Goal: Answer question/provide support: Answer question/provide support

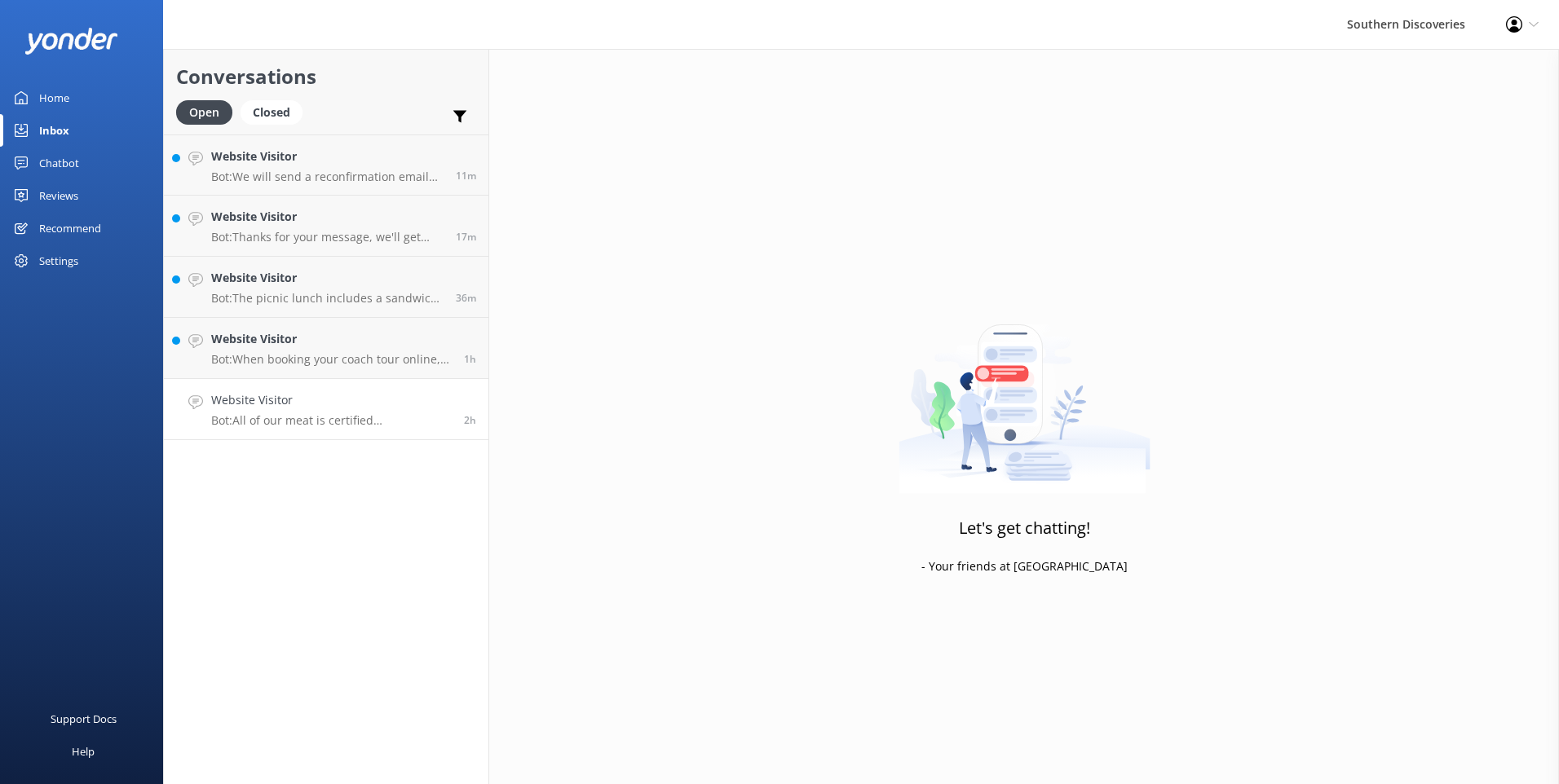
drag, startPoint x: 371, startPoint y: 397, endPoint x: 445, endPoint y: 385, distance: 75.0
click at [371, 397] on h4 "Website Visitor" at bounding box center [331, 401] width 241 height 18
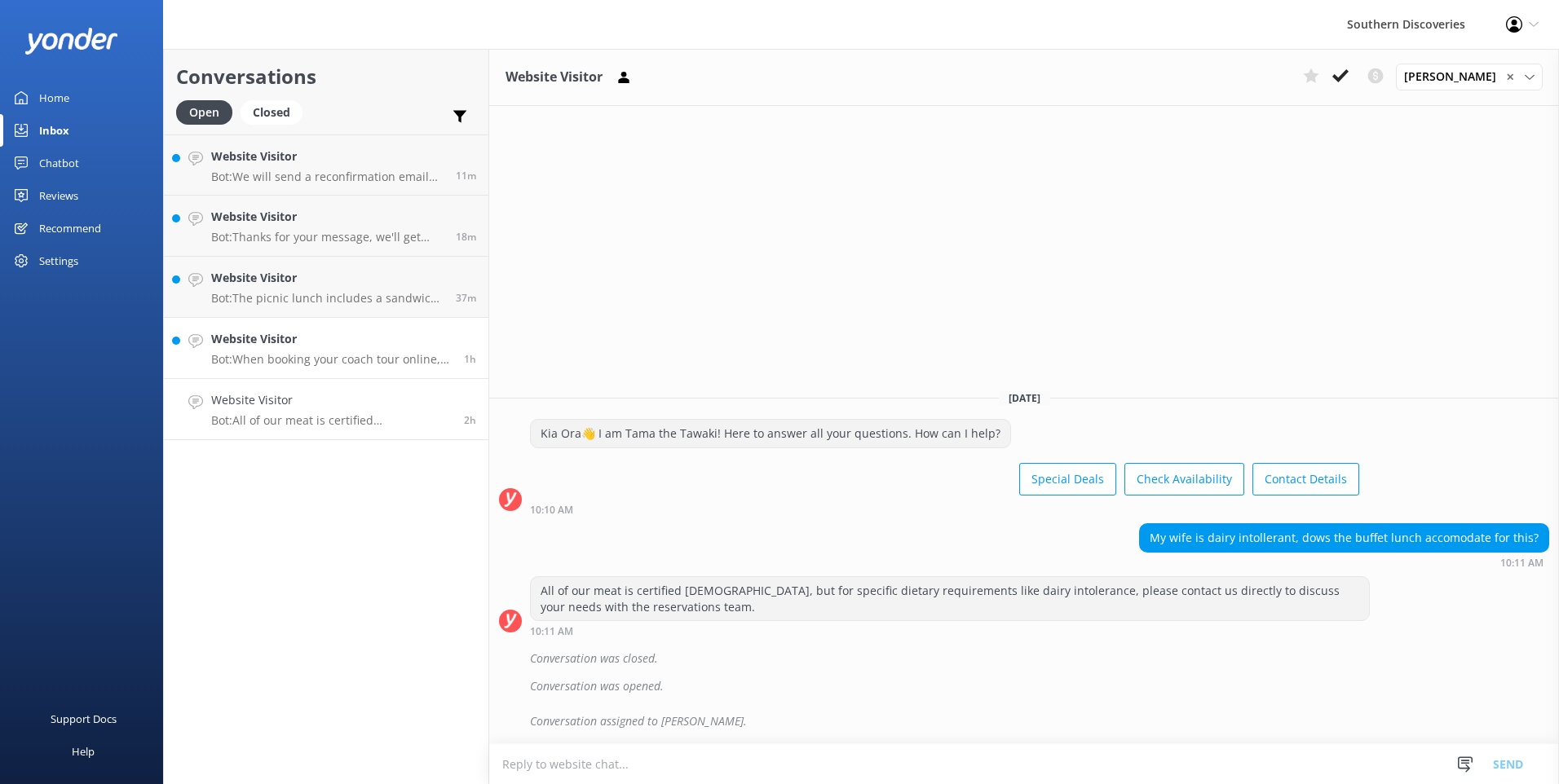
click at [295, 354] on p "Bot: When booking your coach tour online, please specify your desired pick-up l…" at bounding box center [331, 360] width 241 height 15
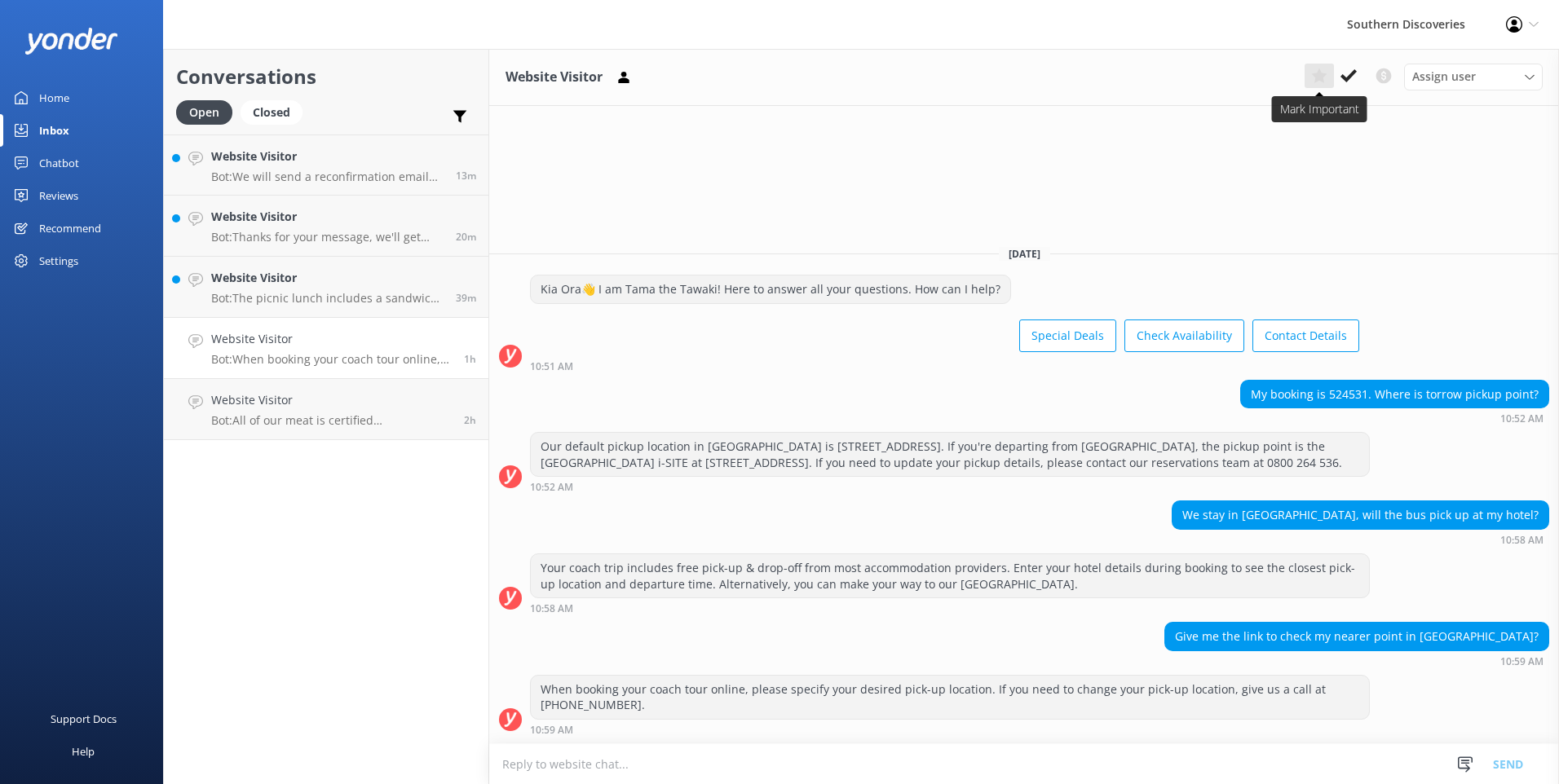
drag, startPoint x: 1354, startPoint y: 74, endPoint x: 1333, endPoint y: 81, distance: 22.1
click at [1352, 74] on use at bounding box center [1349, 76] width 16 height 13
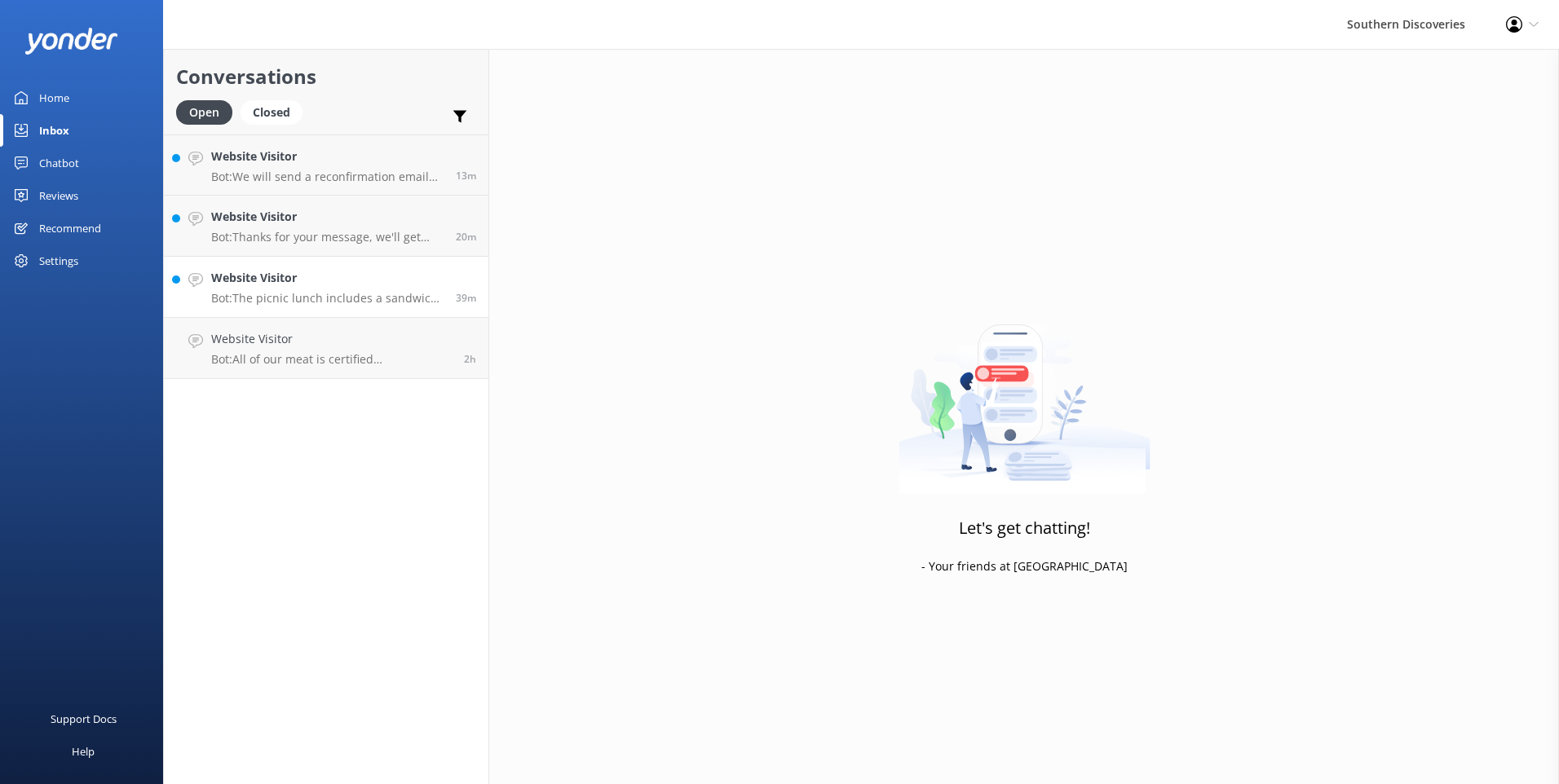
click at [343, 288] on div "Website Visitor Bot: The picnic lunch includes a sandwich with selected meat (c…" at bounding box center [328, 286] width 232 height 36
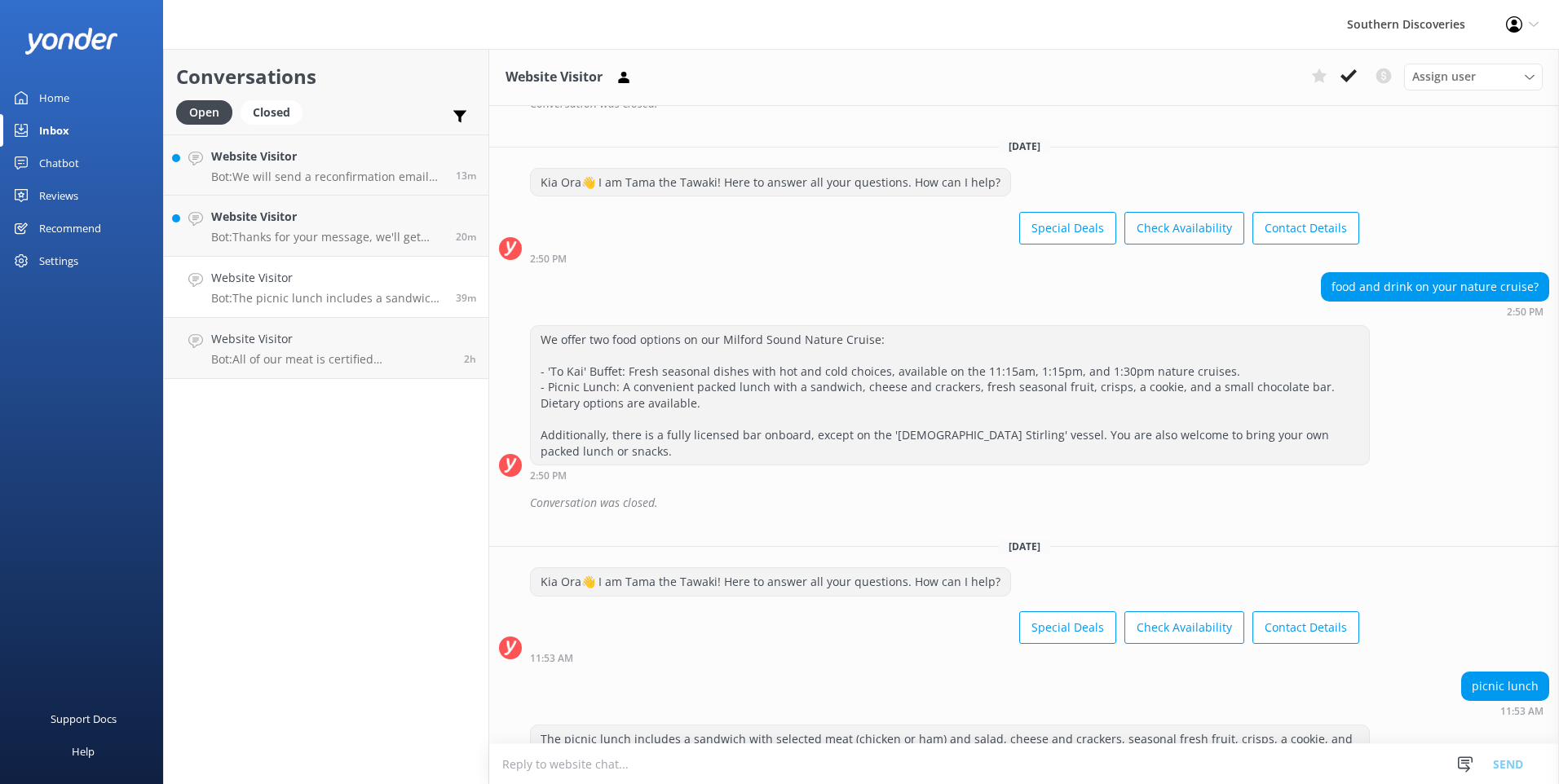
scroll to position [410, 0]
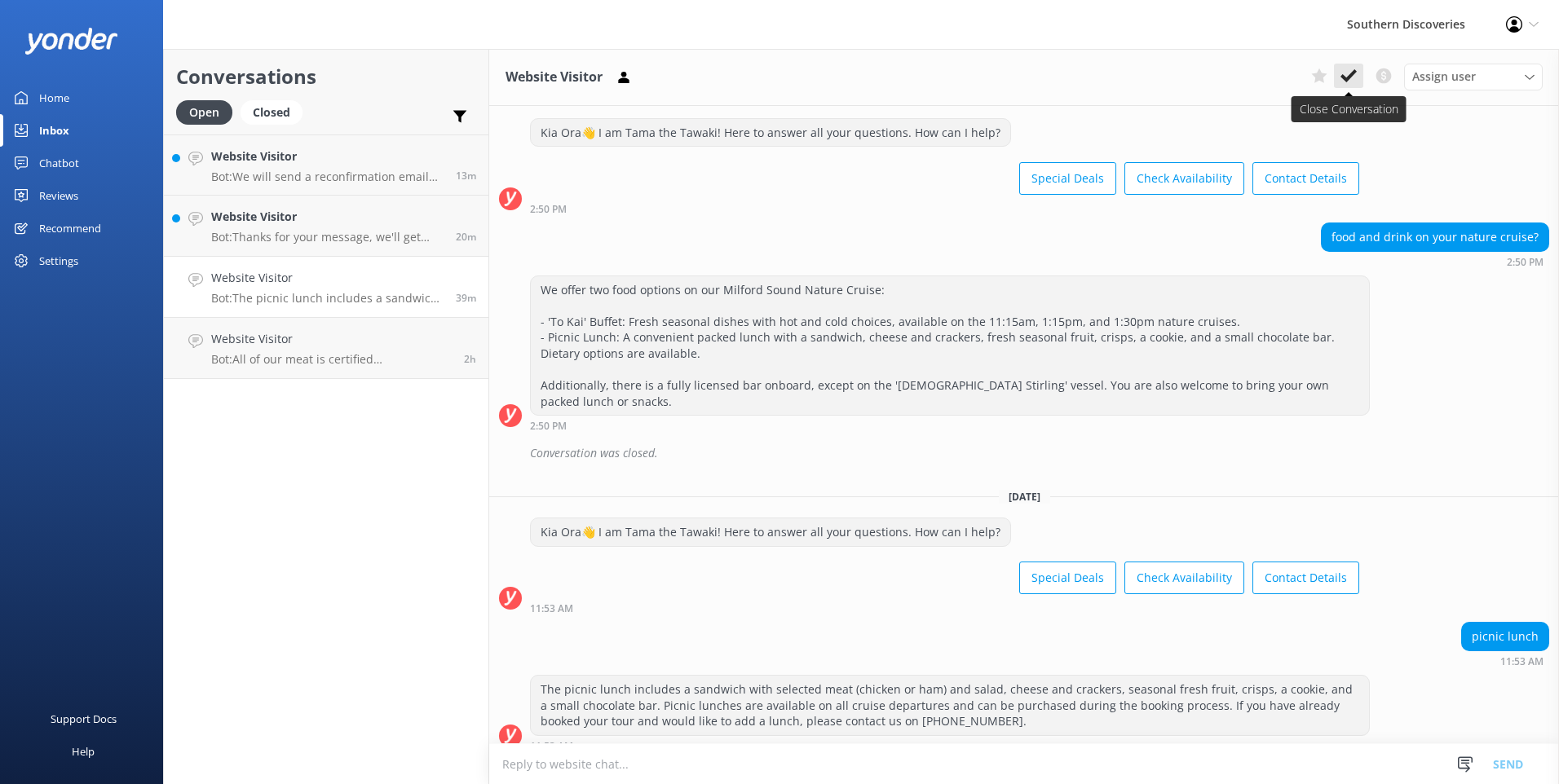
click at [1345, 76] on icon at bounding box center [1349, 76] width 16 height 16
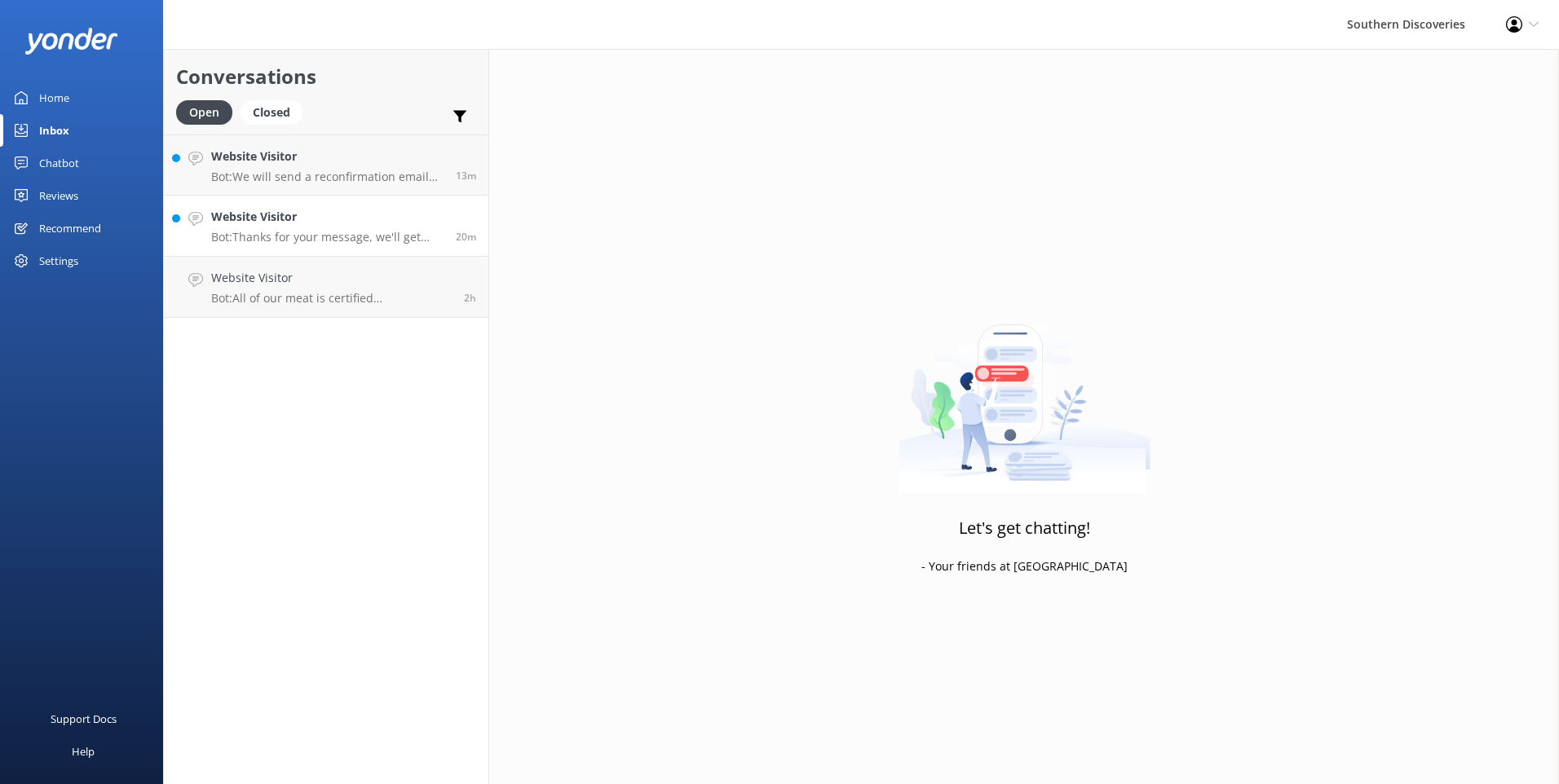
drag, startPoint x: 374, startPoint y: 220, endPoint x: 436, endPoint y: 238, distance: 64.6
click at [374, 221] on h4 "Website Visitor" at bounding box center [328, 217] width 232 height 18
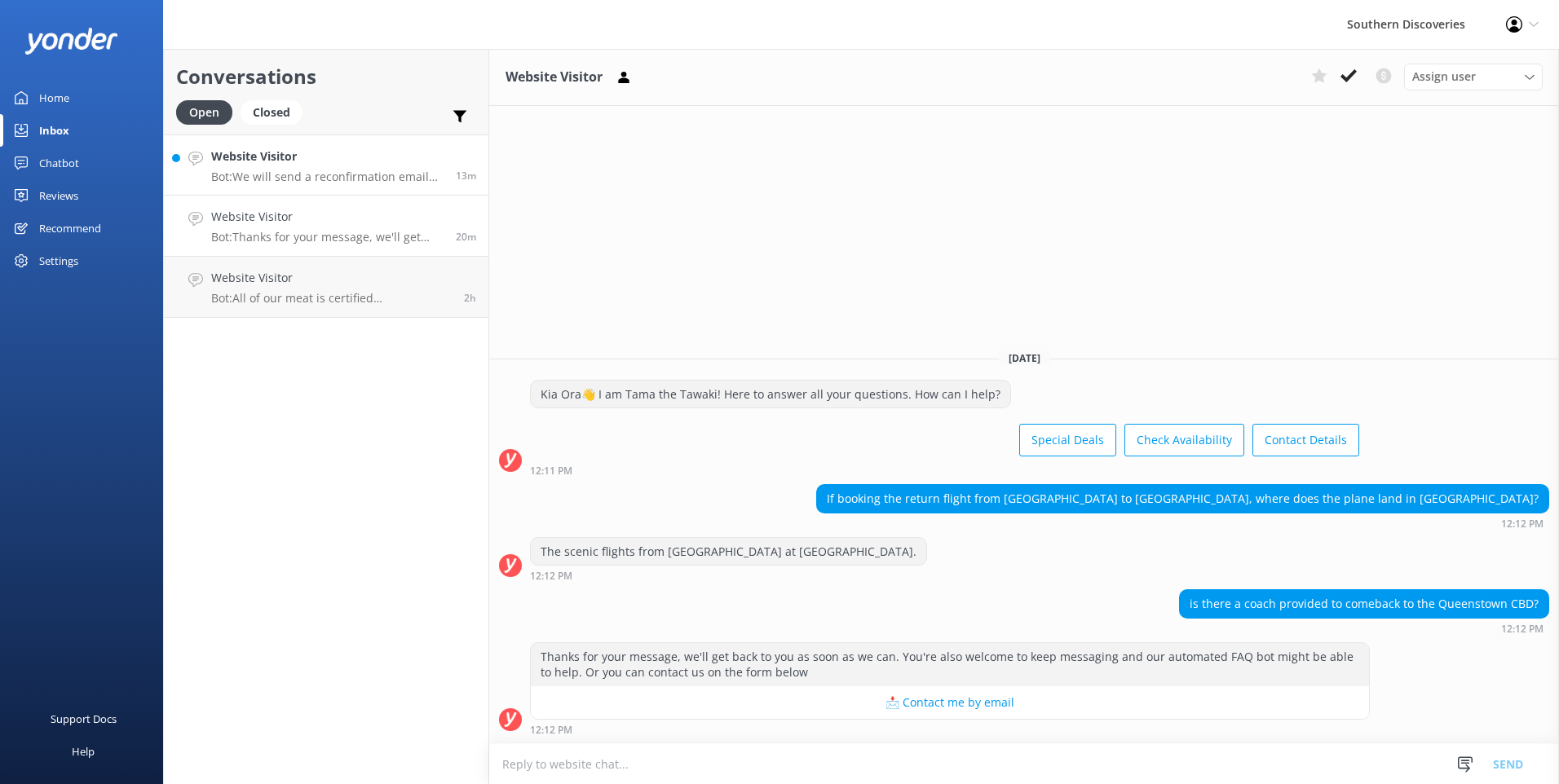
click at [346, 168] on div "Website Visitor Bot: We will send a reconfirmation email out 24 hours prior to …" at bounding box center [328, 165] width 232 height 35
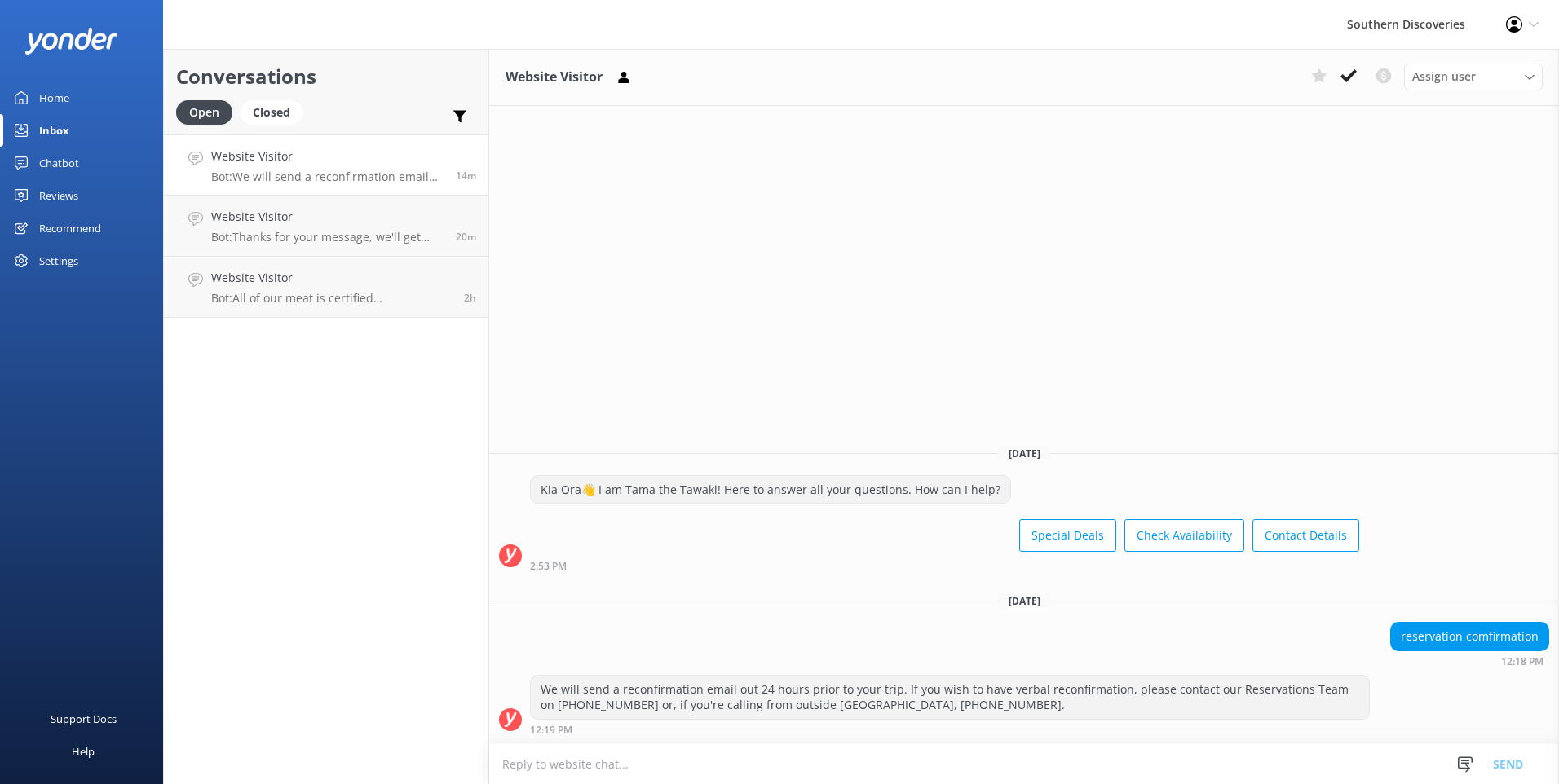
click at [1346, 78] on icon at bounding box center [1349, 76] width 16 height 16
